Goal: Task Accomplishment & Management: Manage account settings

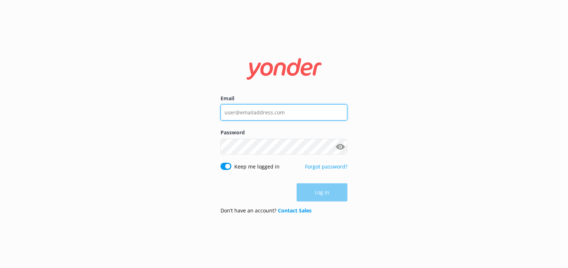
type input "staff@abeltasman.co.nz"
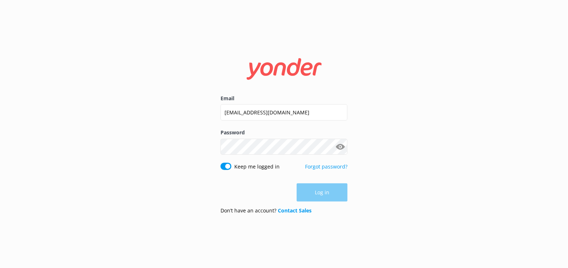
click at [327, 196] on div "Log in" at bounding box center [284, 192] width 127 height 18
click at [324, 194] on button "Log in" at bounding box center [322, 193] width 51 height 18
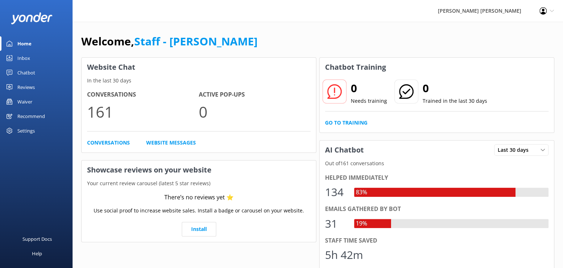
click at [20, 99] on div "Waiver" at bounding box center [24, 101] width 15 height 15
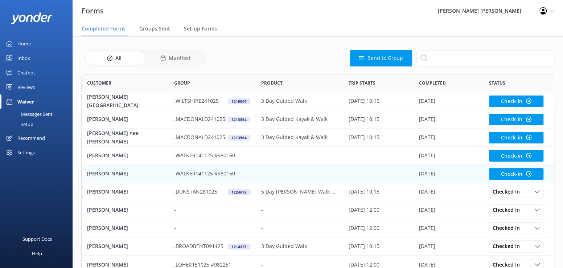
scroll to position [195, 468]
click at [107, 175] on p "[PERSON_NAME]" at bounding box center [107, 174] width 41 height 8
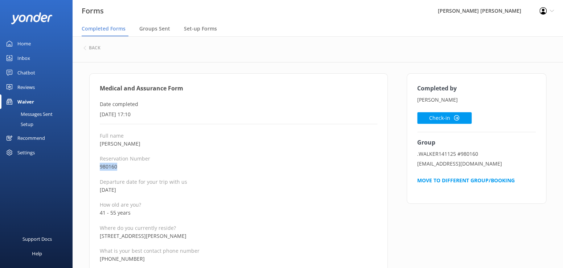
drag, startPoint x: 122, startPoint y: 165, endPoint x: 100, endPoint y: 165, distance: 21.8
click at [100, 165] on p "980160" at bounding box center [239, 167] width 278 height 8
copy p "980160"
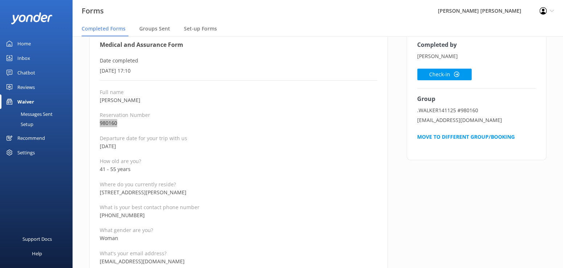
scroll to position [73, 0]
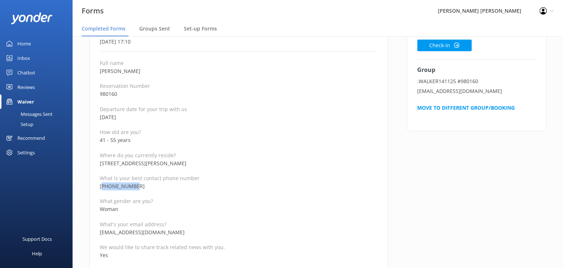
drag, startPoint x: 140, startPoint y: 187, endPoint x: 104, endPoint y: 189, distance: 36.4
click at [104, 189] on p "[PHONE_NUMBER]" at bounding box center [239, 186] width 278 height 8
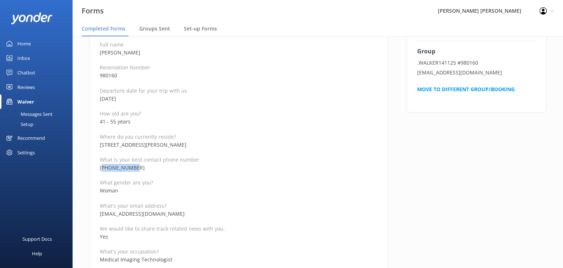
scroll to position [109, 0]
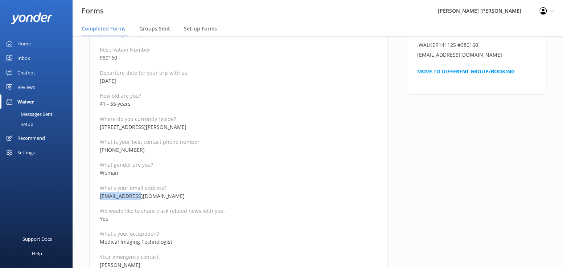
drag, startPoint x: 148, startPoint y: 196, endPoint x: 99, endPoint y: 198, distance: 49.4
copy p "[EMAIL_ADDRESS][DOMAIN_NAME]"
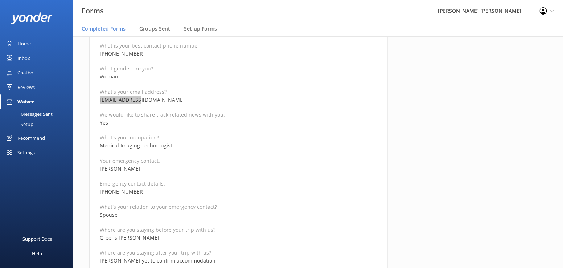
scroll to position [218, 0]
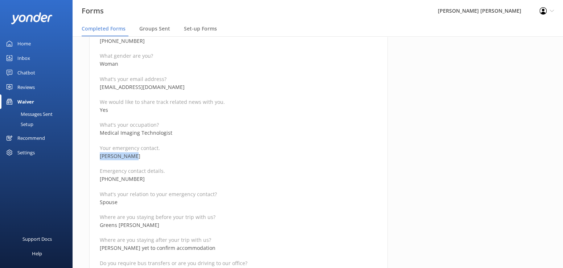
drag, startPoint x: 138, startPoint y: 157, endPoint x: 96, endPoint y: 158, distance: 42.1
copy p "[PERSON_NAME]"
drag, startPoint x: 144, startPoint y: 178, endPoint x: 109, endPoint y: 180, distance: 35.2
click at [109, 180] on p "[PHONE_NUMBER]" at bounding box center [239, 179] width 278 height 8
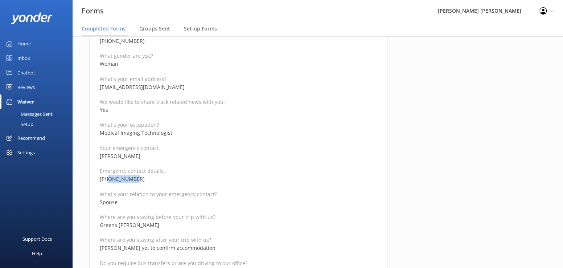
copy p "274978787"
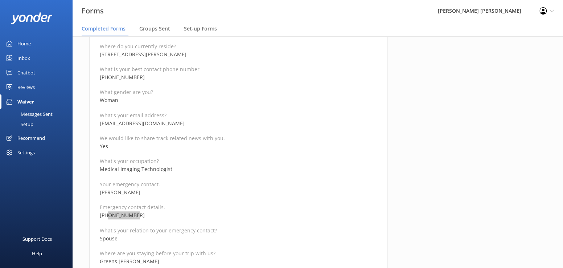
scroll to position [73, 0]
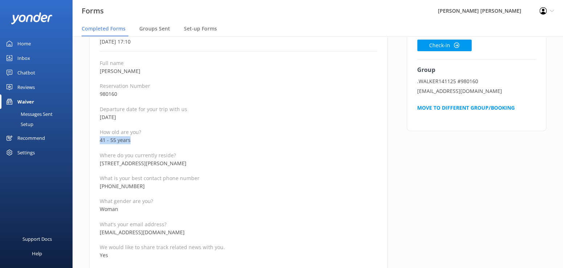
drag, startPoint x: 139, startPoint y: 140, endPoint x: 96, endPoint y: 140, distance: 43.2
copy p "41 - 55 years"
drag, startPoint x: 136, startPoint y: 71, endPoint x: 96, endPoint y: 73, distance: 40.3
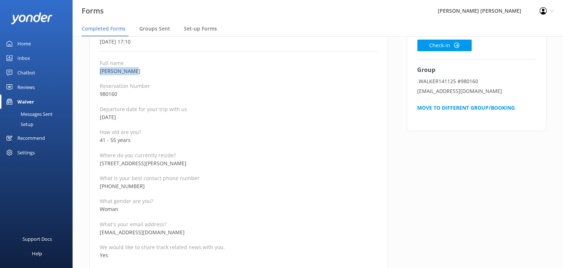
copy p "[PERSON_NAME]"
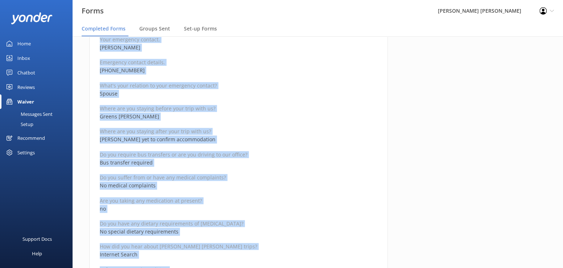
scroll to position [397, 0]
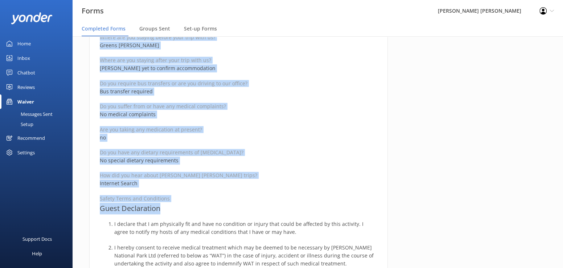
drag, startPoint x: 99, startPoint y: 89, endPoint x: 222, endPoint y: 203, distance: 167.2
click at [222, 203] on div "Medical and Assurance Form Date completed 13th October 2025, 17:10 Full name Ni…" at bounding box center [238, 163] width 299 height 974
copy div "Medical and Assurance Form Date completed 13th October 2025, 17:10 Full name Ni…"
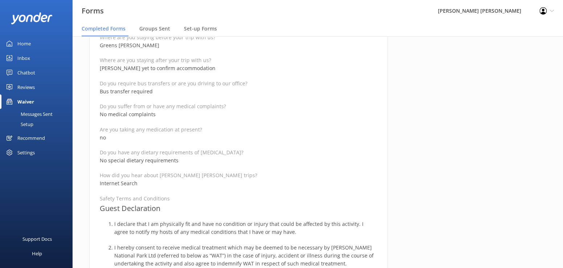
drag, startPoint x: 453, startPoint y: 123, endPoint x: 453, endPoint y: 132, distance: 8.7
click at [453, 124] on div "Completed by Nikki Walker Check-in Group .WALKER141125 #980160 cgw@xtra.co.nz M…" at bounding box center [476, 166] width 159 height 981
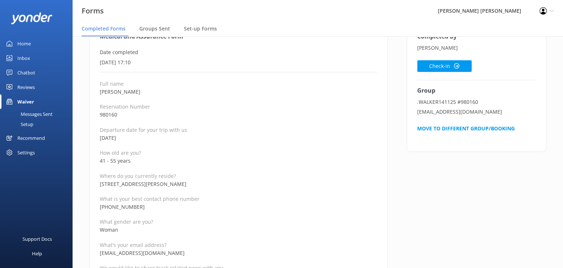
scroll to position [0, 0]
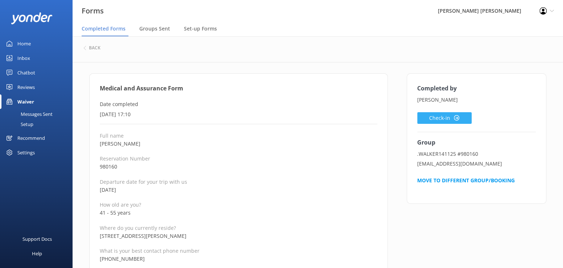
click at [434, 117] on button "Check-in" at bounding box center [444, 118] width 54 height 12
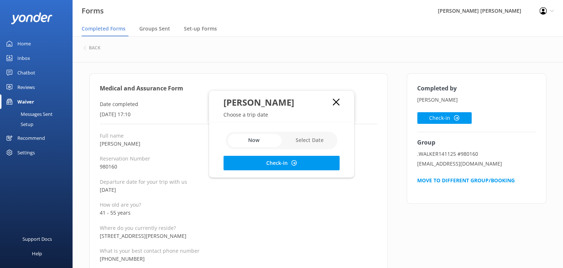
click at [302, 140] on input "checkbox" at bounding box center [282, 140] width 112 height 17
checkbox input "true"
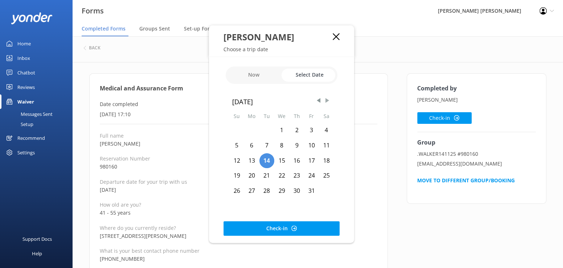
click at [324, 101] on span "Next Month" at bounding box center [327, 100] width 7 height 7
click at [313, 162] on div "14" at bounding box center [311, 160] width 15 height 15
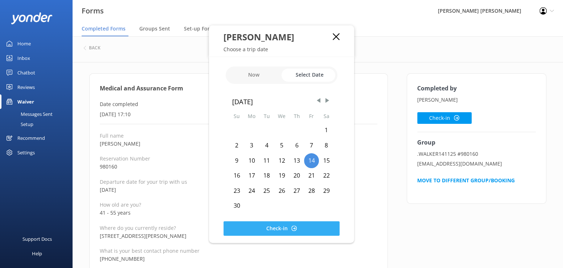
click at [270, 230] on button "Check-in" at bounding box center [282, 228] width 116 height 15
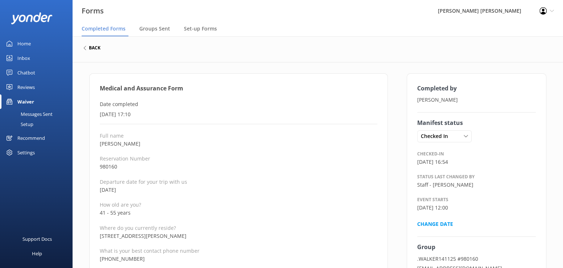
click at [96, 47] on h6 "back" at bounding box center [95, 48] width 12 height 4
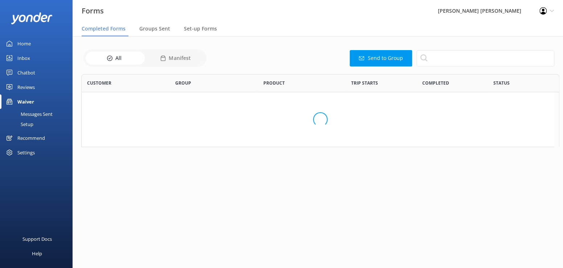
scroll to position [195, 468]
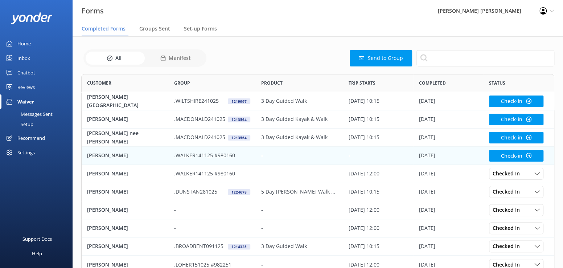
click at [99, 153] on p "[PERSON_NAME]" at bounding box center [107, 155] width 41 height 8
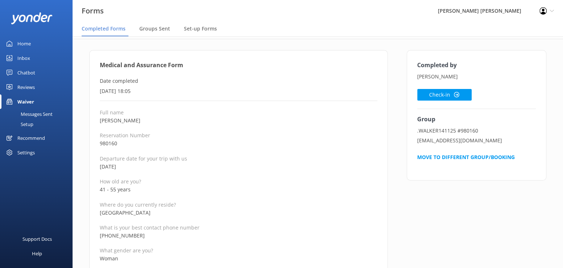
scroll to position [36, 0]
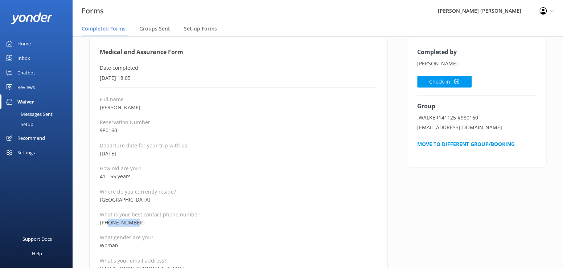
drag, startPoint x: 150, startPoint y: 221, endPoint x: 107, endPoint y: 224, distance: 43.3
click at [107, 224] on p "[PHONE_NUMBER]" at bounding box center [239, 223] width 278 height 8
copy p "272222941"
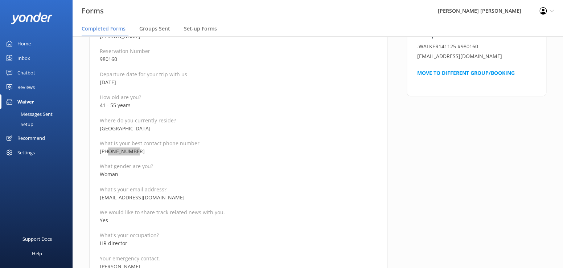
scroll to position [109, 0]
drag, startPoint x: 173, startPoint y: 196, endPoint x: 100, endPoint y: 195, distance: 73.7
click at [100, 195] on p "[EMAIL_ADDRESS][DOMAIN_NAME]" at bounding box center [239, 196] width 278 height 8
copy p "[EMAIL_ADDRESS][DOMAIN_NAME]"
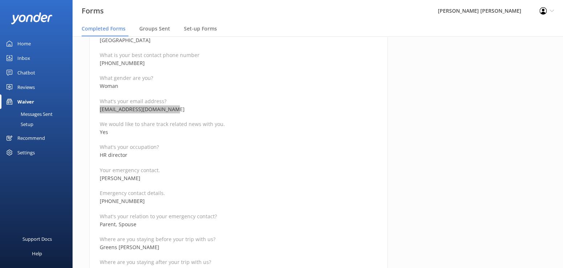
scroll to position [218, 0]
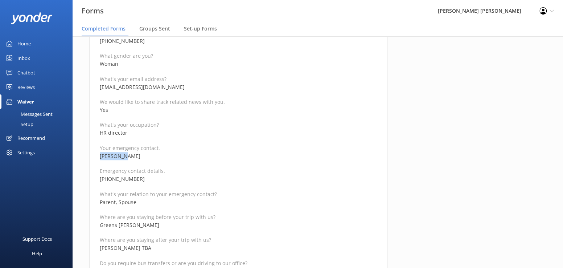
drag, startPoint x: 135, startPoint y: 155, endPoint x: 95, endPoint y: 155, distance: 40.3
copy p "[PERSON_NAME]"
drag, startPoint x: 150, startPoint y: 179, endPoint x: 109, endPoint y: 179, distance: 40.7
click at [109, 179] on p "[PHONE_NUMBER]" at bounding box center [239, 179] width 278 height 8
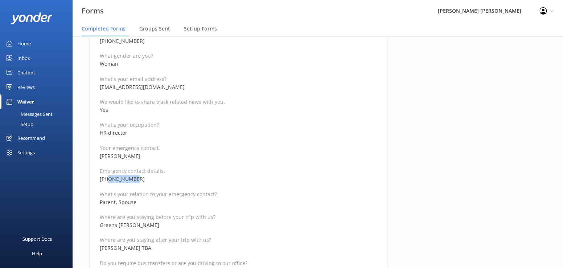
copy p "274771115"
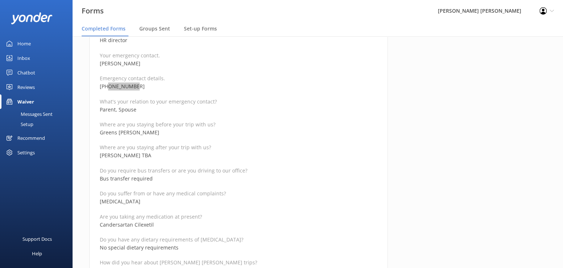
scroll to position [327, 0]
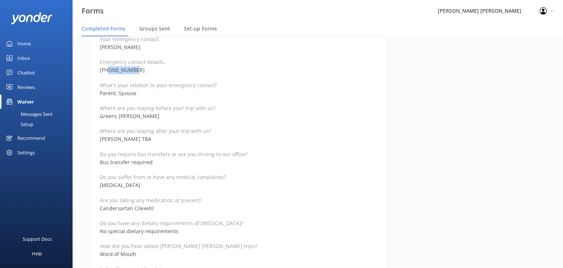
drag, startPoint x: 152, startPoint y: 184, endPoint x: 98, endPoint y: 181, distance: 54.1
click at [98, 181] on div "Medical and Assurance Form Date completed [DATE] 18:05 Full name [PERSON_NAME][…" at bounding box center [238, 234] width 299 height 974
copy p "[MEDICAL_DATA]"
drag, startPoint x: 164, startPoint y: 209, endPoint x: 98, endPoint y: 206, distance: 66.1
click at [98, 206] on div "Medical and Assurance Form Date completed [DATE] 18:05 Full name [PERSON_NAME][…" at bounding box center [238, 234] width 299 height 974
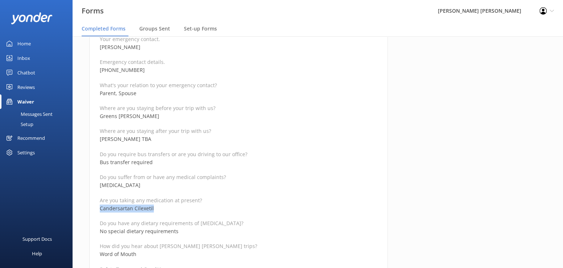
copy p "Candersartan Cilexetil"
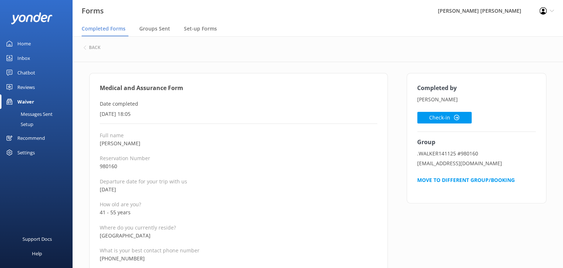
scroll to position [0, 0]
drag, startPoint x: 140, startPoint y: 214, endPoint x: 84, endPoint y: 212, distance: 56.0
copy p "41 - 55 years"
drag, startPoint x: 135, startPoint y: 144, endPoint x: 90, endPoint y: 144, distance: 44.6
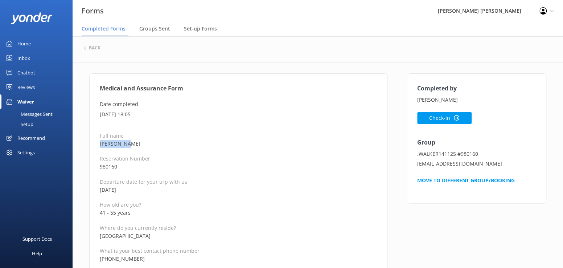
copy p "[PERSON_NAME]"
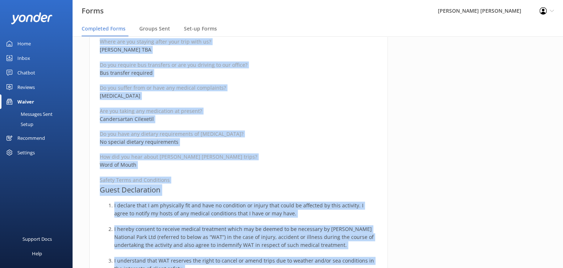
scroll to position [454, 0]
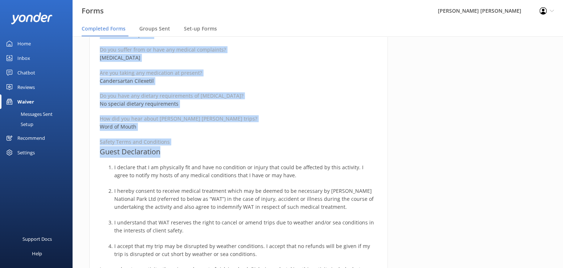
drag, startPoint x: 99, startPoint y: 87, endPoint x: 225, endPoint y: 146, distance: 139.3
click at [225, 146] on div "Medical and Assurance Form Date completed [DATE] 18:05 Full name [PERSON_NAME][…" at bounding box center [238, 106] width 299 height 974
copy div "Medical and Assurance Form Date completed [DATE] 18:05 Full name [PERSON_NAME][…"
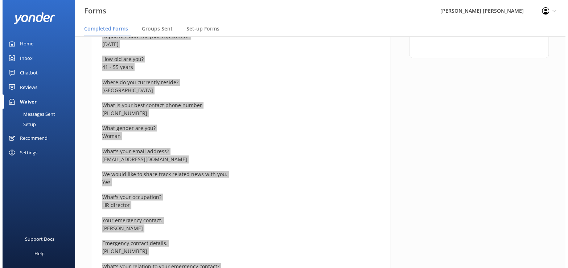
scroll to position [0, 0]
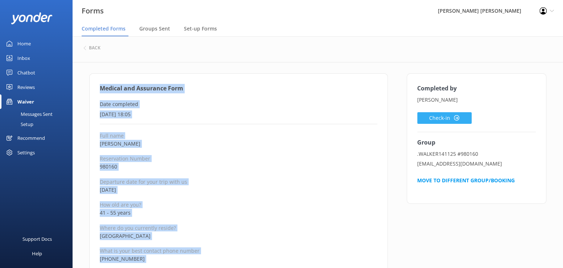
click at [428, 117] on button "Check-in" at bounding box center [444, 118] width 54 height 12
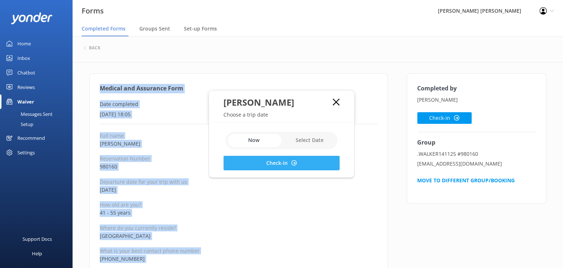
click at [272, 163] on button "Check-in" at bounding box center [282, 163] width 116 height 15
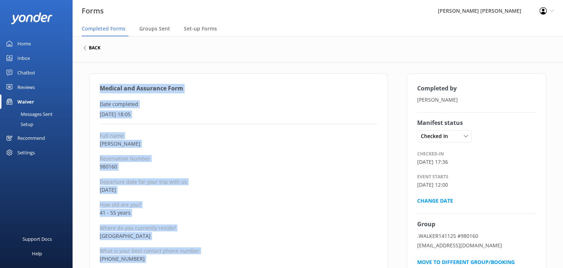
click at [94, 47] on h6 "back" at bounding box center [95, 48] width 12 height 4
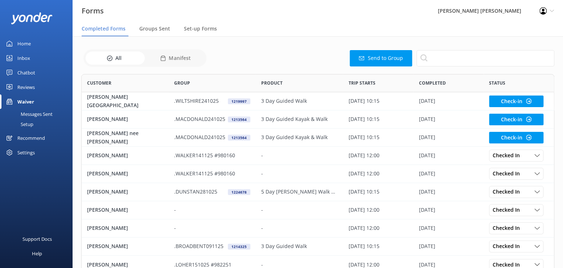
scroll to position [195, 468]
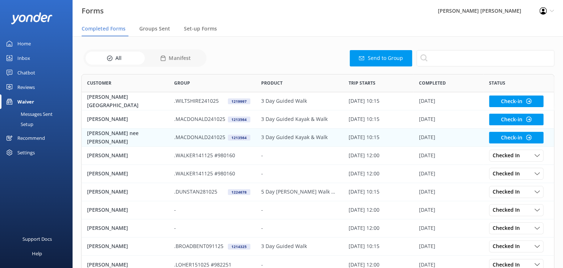
click at [100, 136] on p "[PERSON_NAME] nee [PERSON_NAME]" at bounding box center [125, 137] width 76 height 16
